Goal: Information Seeking & Learning: Check status

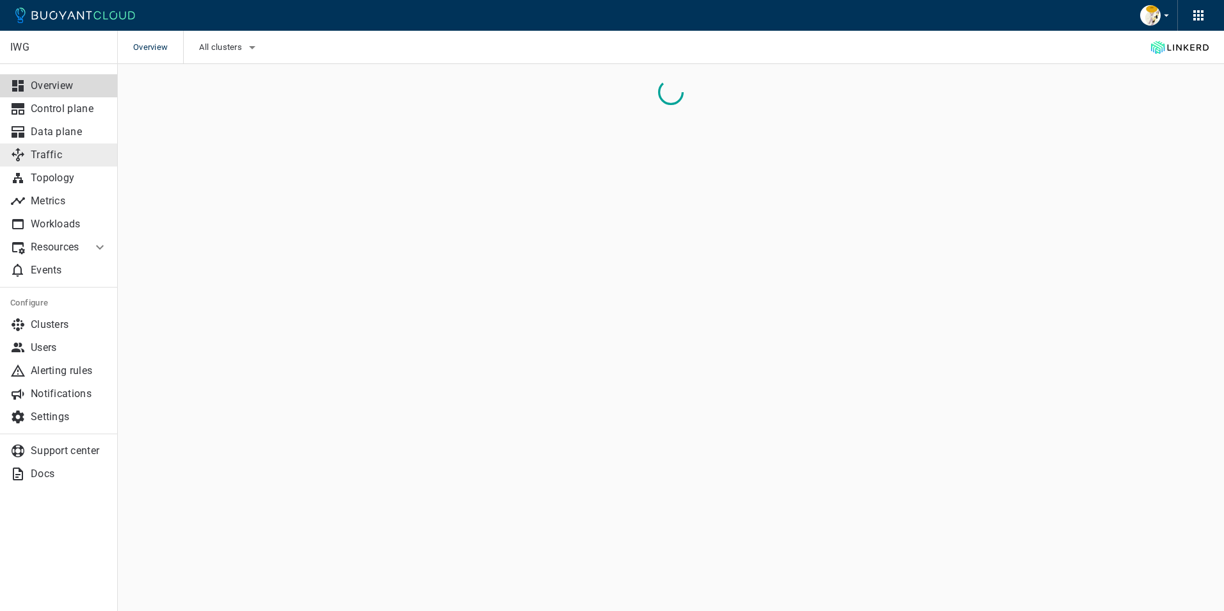
click at [47, 155] on p "Traffic" at bounding box center [69, 155] width 77 height 13
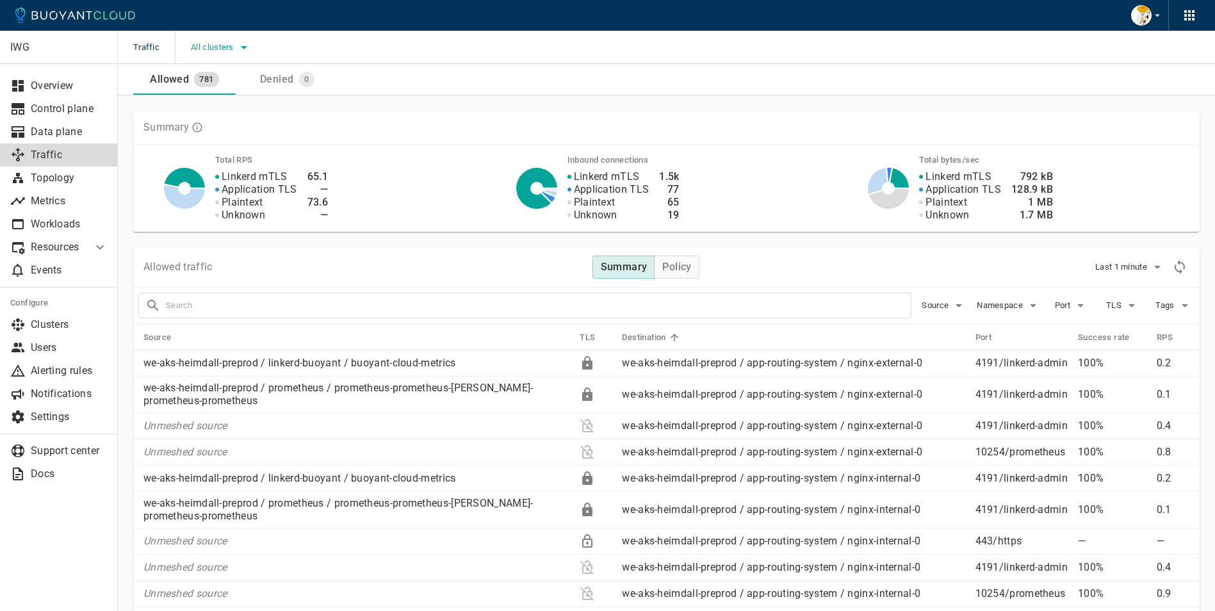
click at [231, 47] on span "All clusters" at bounding box center [213, 47] width 45 height 10
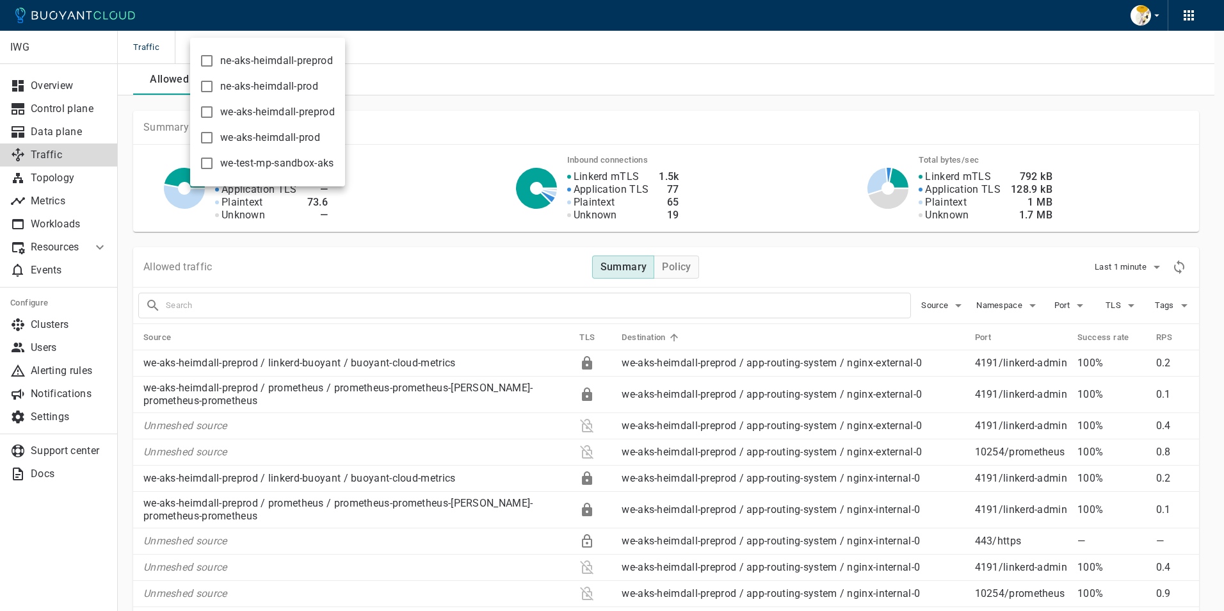
click at [209, 113] on input "we-aks-heimdall-preprod" at bounding box center [206, 111] width 15 height 15
checkbox input "true"
click at [435, 102] on div at bounding box center [612, 305] width 1224 height 611
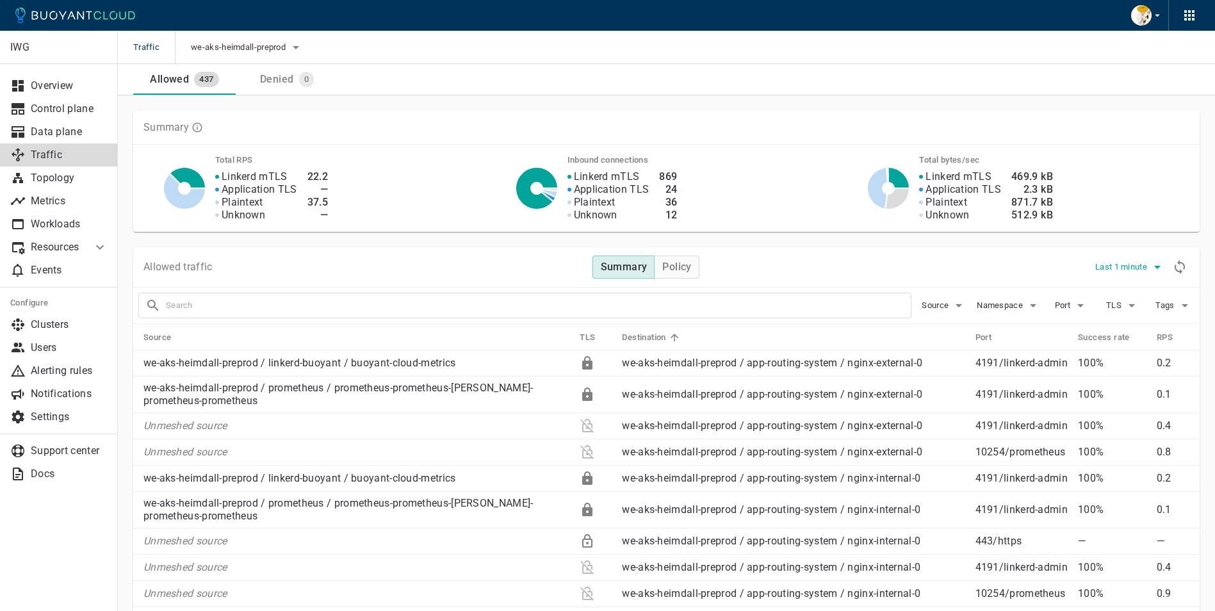
click at [1144, 266] on span "Last 1 minute" at bounding box center [1122, 267] width 54 height 10
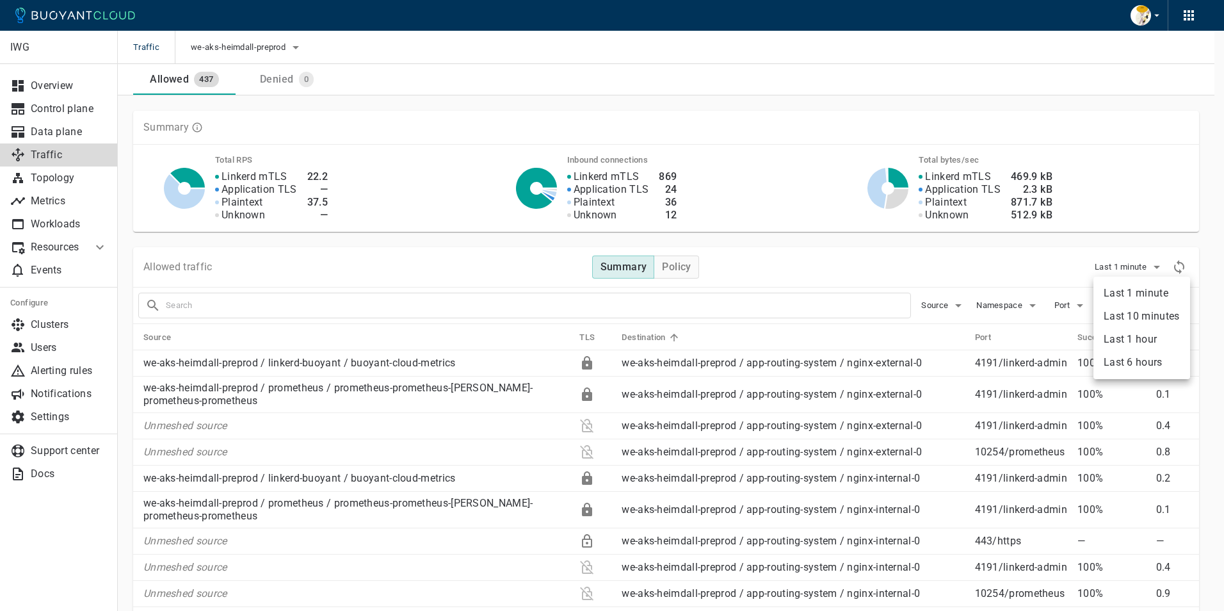
click at [1137, 364] on li "Last 6 hours" at bounding box center [1142, 362] width 97 height 23
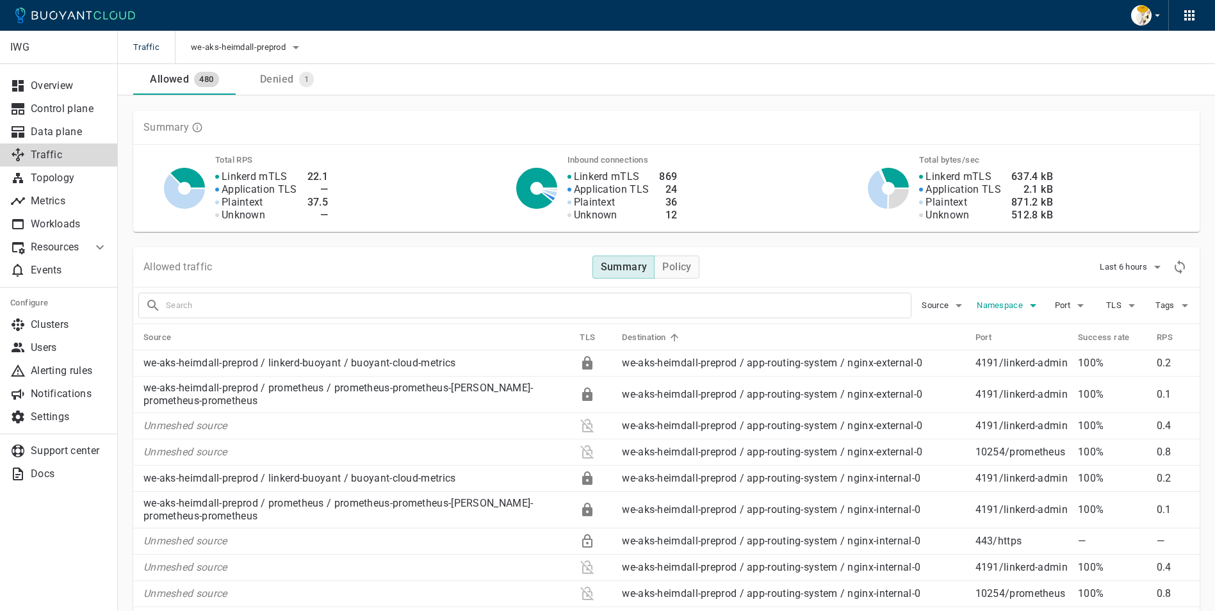
click at [1003, 309] on span "Namespace" at bounding box center [1000, 305] width 49 height 10
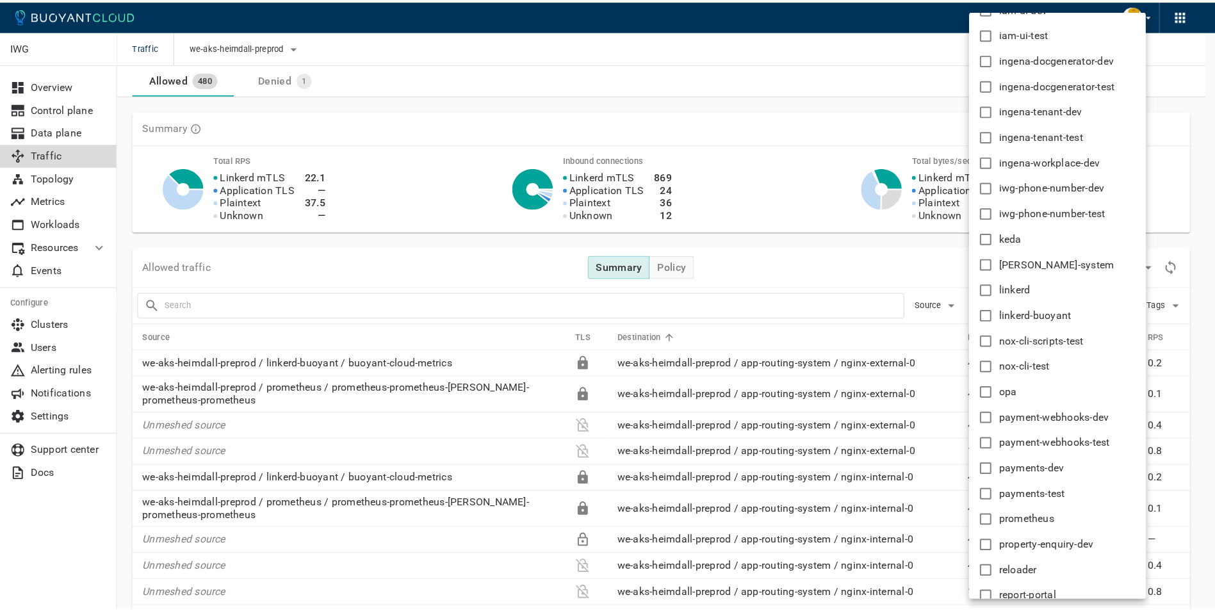
scroll to position [435, 0]
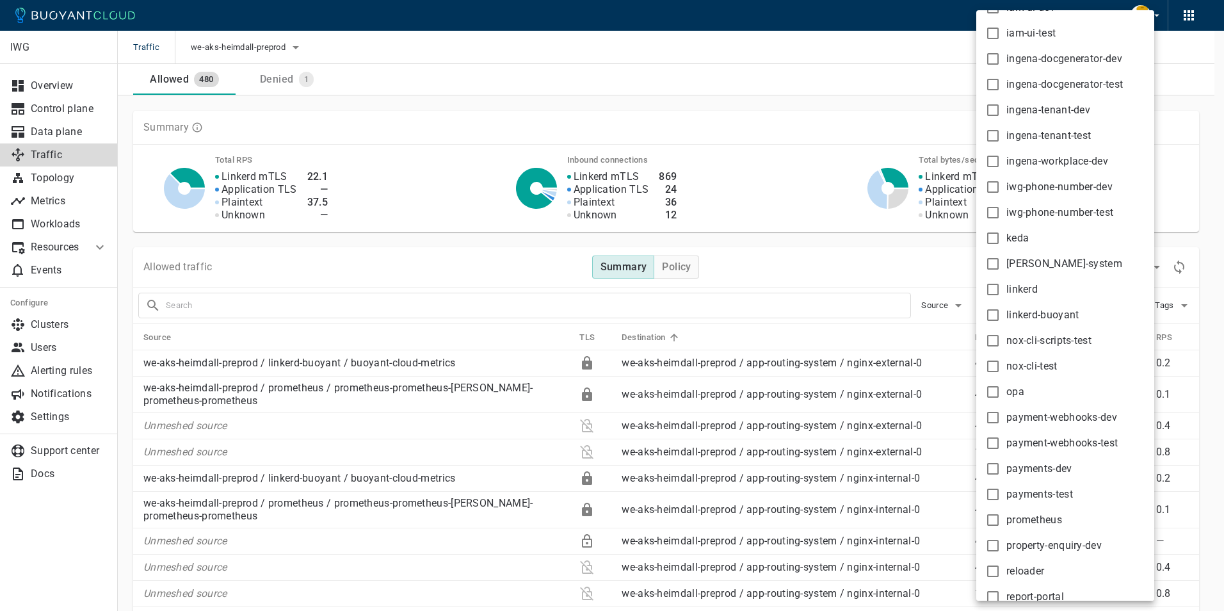
click at [994, 468] on input "payments-dev" at bounding box center [992, 468] width 15 height 15
checkbox input "true"
type input "namespace:payments-dev"
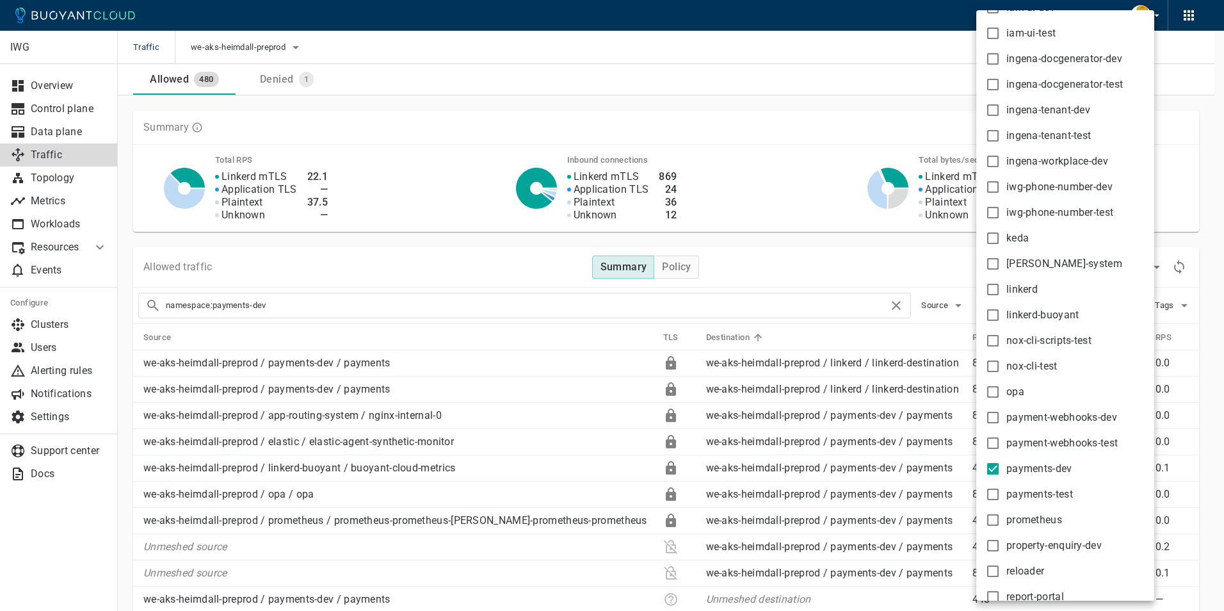
click at [695, 101] on div at bounding box center [612, 305] width 1224 height 611
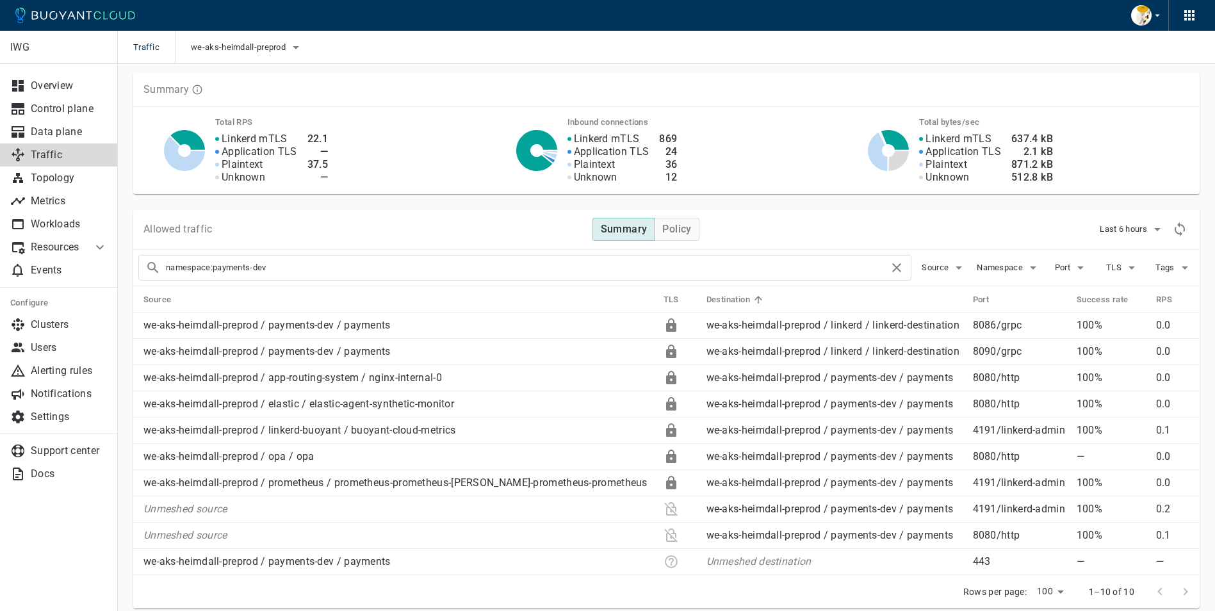
scroll to position [38, 0]
click at [682, 226] on h4 "Policy" at bounding box center [676, 228] width 29 height 13
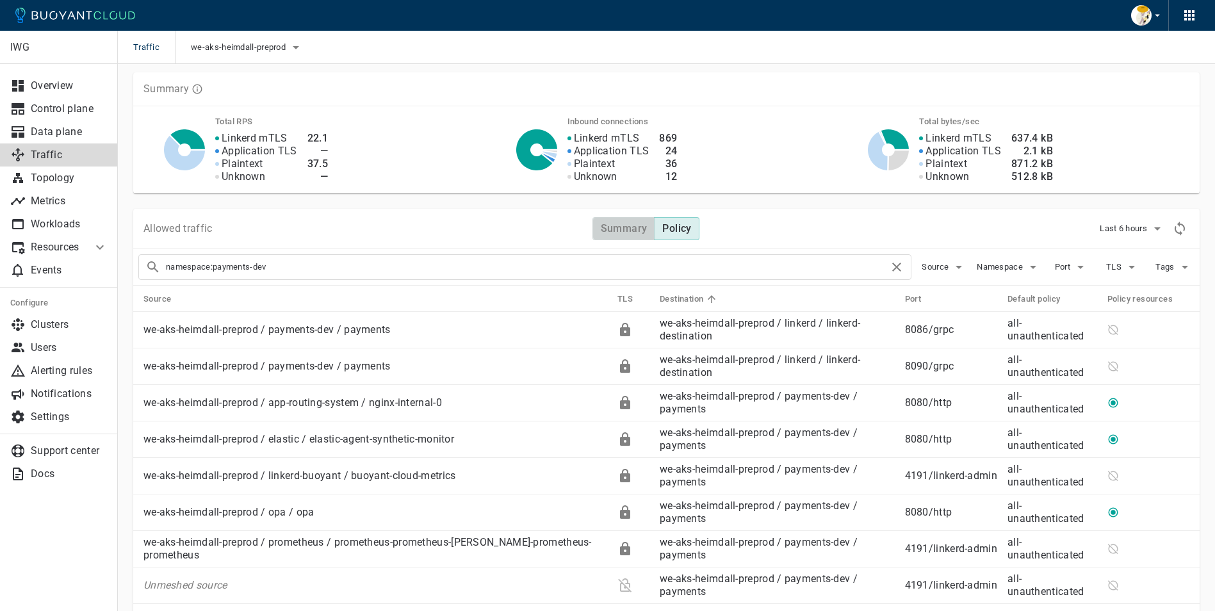
click at [614, 226] on h4 "Summary" at bounding box center [624, 228] width 47 height 13
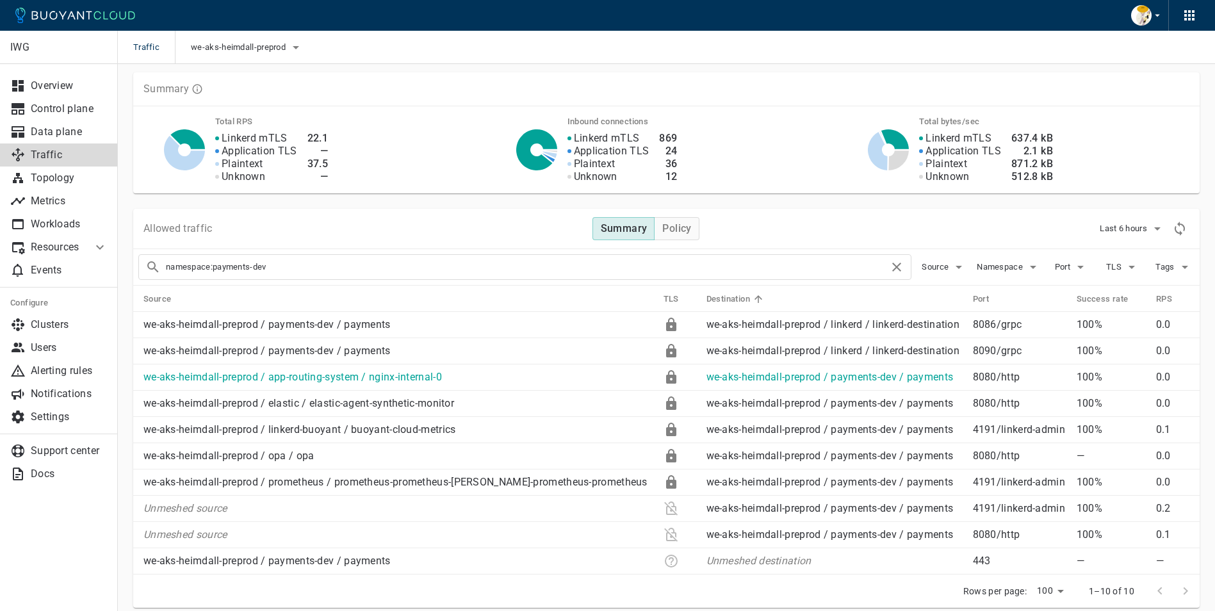
type button "Summary"
click at [781, 218] on div "Allowed traffic Summary Policy Last 6 hours" at bounding box center [666, 229] width 1066 height 40
click at [716, 48] on div "Traffic we-aks-heimdall-preprod" at bounding box center [666, 47] width 1097 height 33
